Goal: Obtain resource: Download file/media

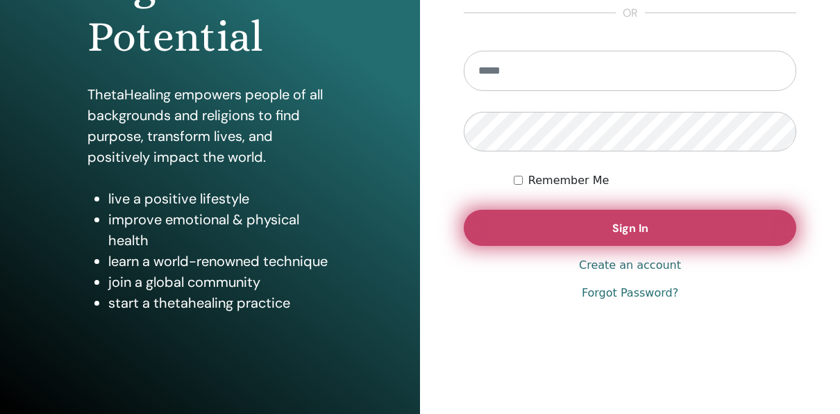
scroll to position [253, 0]
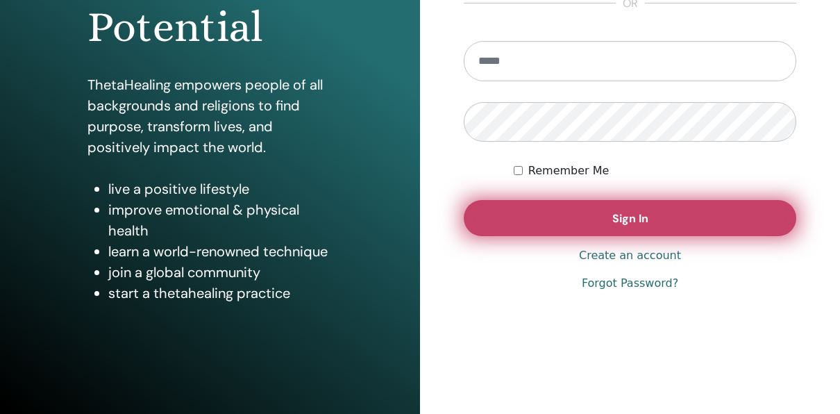
type input "**********"
click at [591, 218] on button "Sign In" at bounding box center [630, 218] width 333 height 36
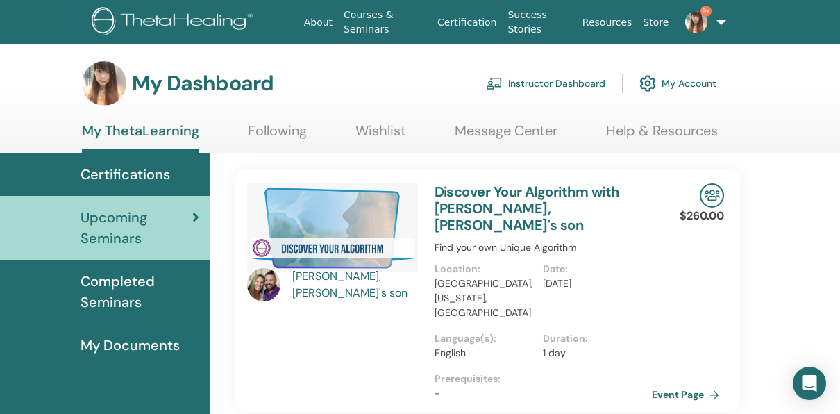
click at [548, 84] on link "Instructor Dashboard" at bounding box center [545, 83] width 119 height 31
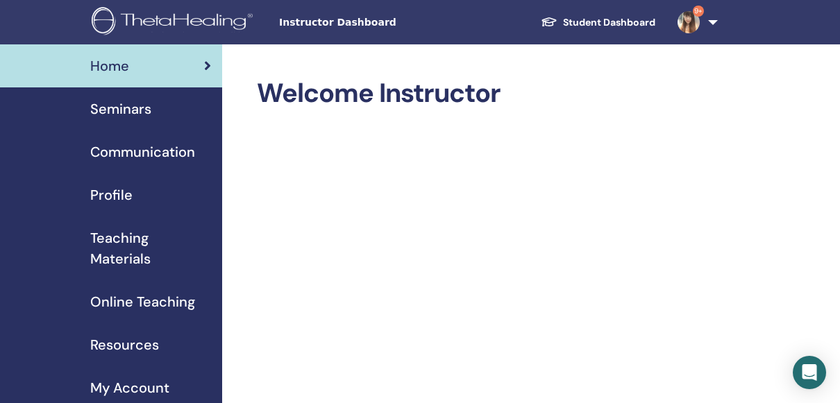
click at [137, 246] on span "Teaching Materials" at bounding box center [150, 249] width 121 height 42
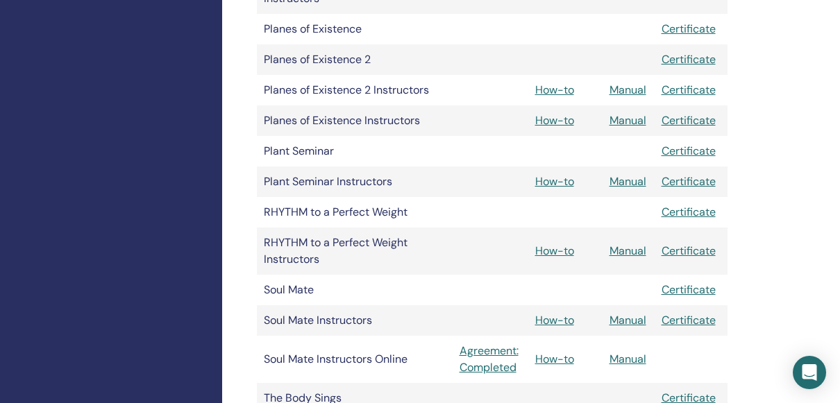
scroll to position [1944, 0]
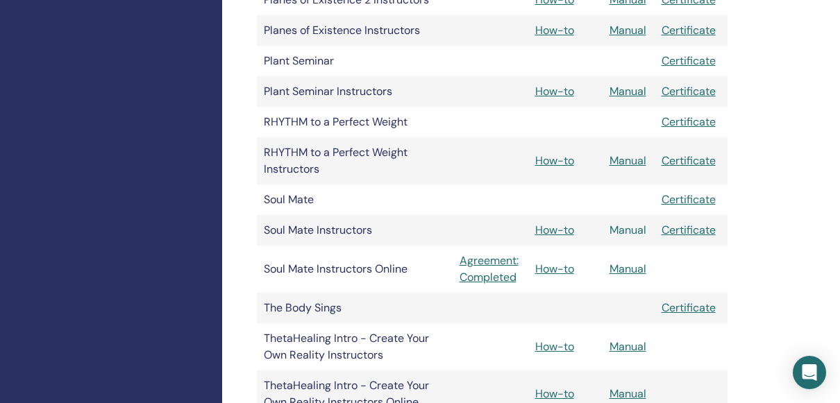
click at [623, 223] on link "Manual" at bounding box center [627, 230] width 37 height 15
